Goal: Navigation & Orientation: Find specific page/section

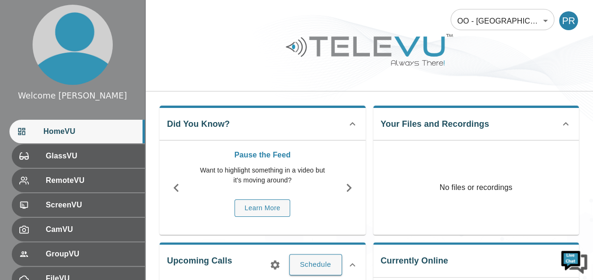
click at [74, 132] on span "HomeVU" at bounding box center [90, 131] width 94 height 11
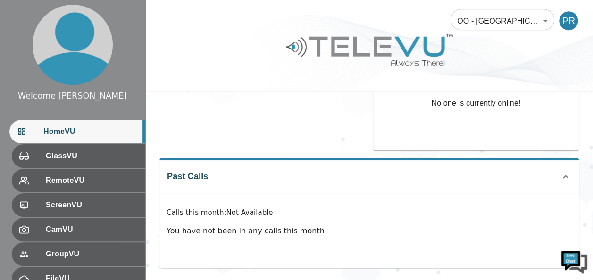
scroll to position [223, 0]
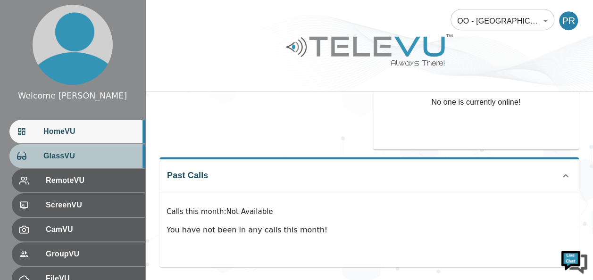
click at [89, 157] on span "GlassVU" at bounding box center [90, 155] width 94 height 11
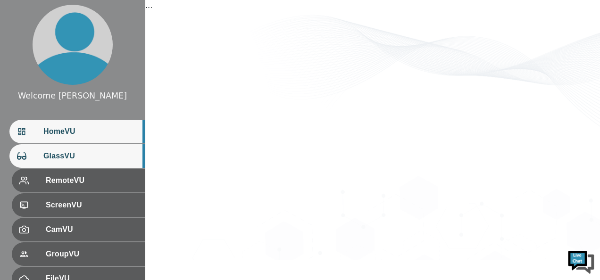
click at [86, 136] on span "HomeVU" at bounding box center [90, 131] width 94 height 11
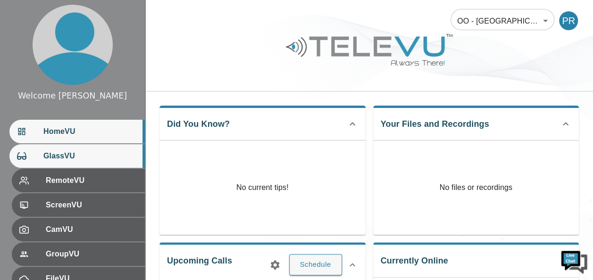
click at [83, 154] on span "GlassVU" at bounding box center [90, 155] width 94 height 11
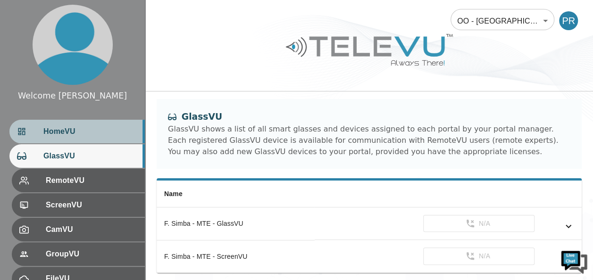
click at [70, 137] on span "HomeVU" at bounding box center [90, 131] width 94 height 11
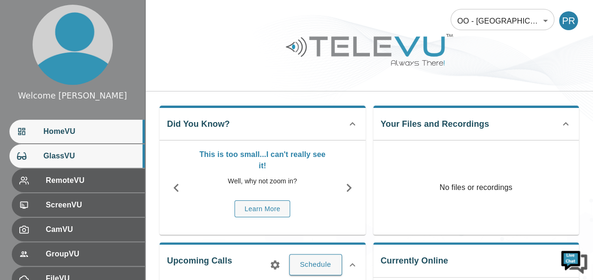
click at [72, 155] on span "GlassVU" at bounding box center [90, 155] width 94 height 11
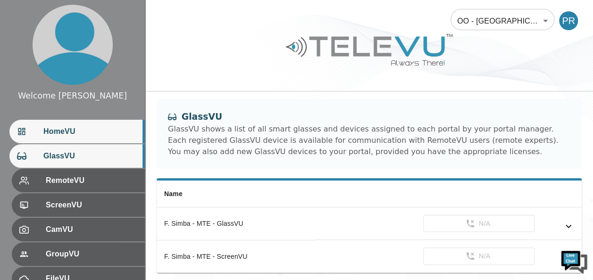
click at [77, 137] on span "HomeVU" at bounding box center [90, 131] width 94 height 11
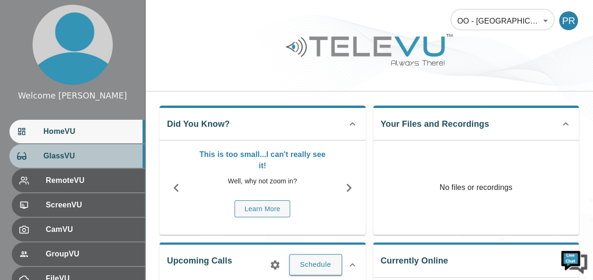
click at [85, 156] on span "GlassVU" at bounding box center [90, 155] width 94 height 11
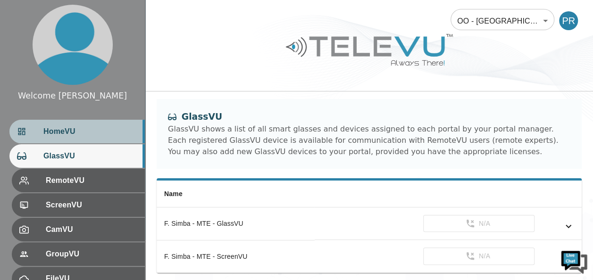
click at [85, 135] on span "HomeVU" at bounding box center [90, 131] width 94 height 11
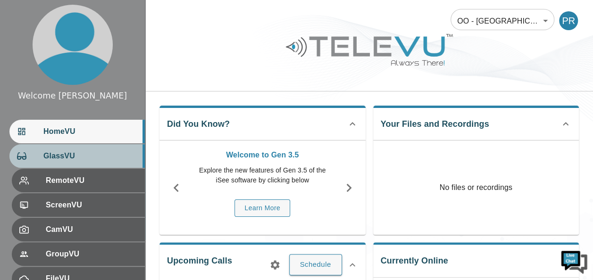
click at [85, 162] on div "GlassVU" at bounding box center [76, 156] width 135 height 24
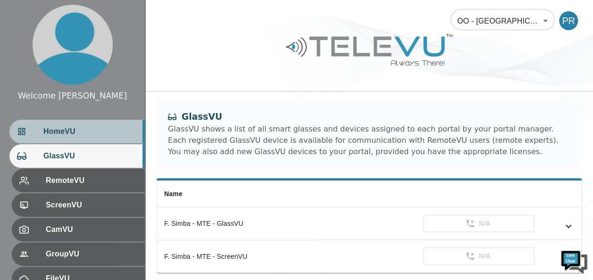
click at [73, 138] on div "HomeVU" at bounding box center [76, 132] width 135 height 24
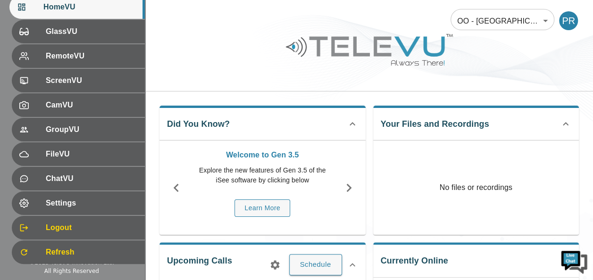
scroll to position [137, 0]
